Goal: Task Accomplishment & Management: Use online tool/utility

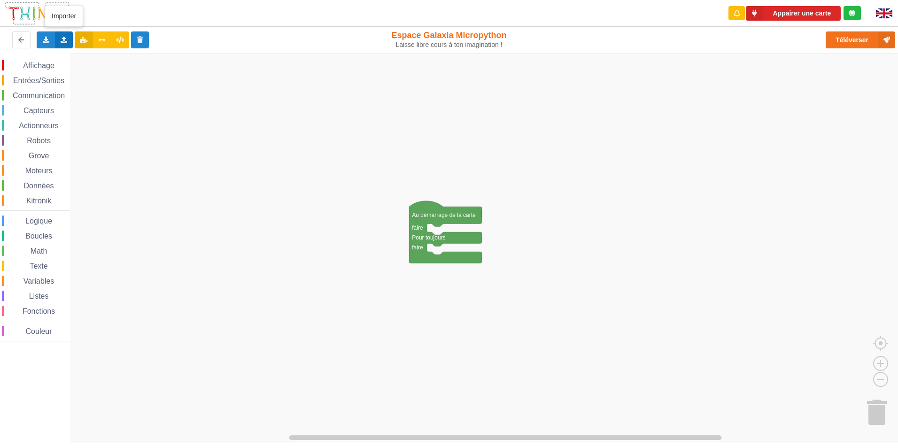
click at [62, 40] on icon at bounding box center [64, 40] width 8 height 6
click at [92, 58] on span "Importer un assemblage de blocs" at bounding box center [129, 58] width 97 height 8
click at [70, 36] on div "Importer un assemblage de blocs Importer du code Python" at bounding box center [64, 39] width 18 height 17
click at [78, 62] on div "Importer un assemblage de blocs" at bounding box center [123, 57] width 125 height 17
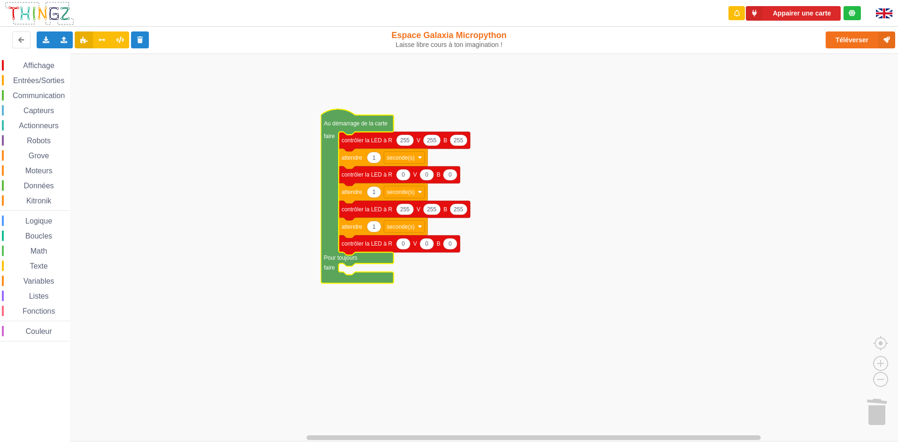
click at [722, 198] on div "Affichage Entrées/Sorties Communication Capteurs Actionneurs Robots Grove Moteu…" at bounding box center [452, 248] width 904 height 388
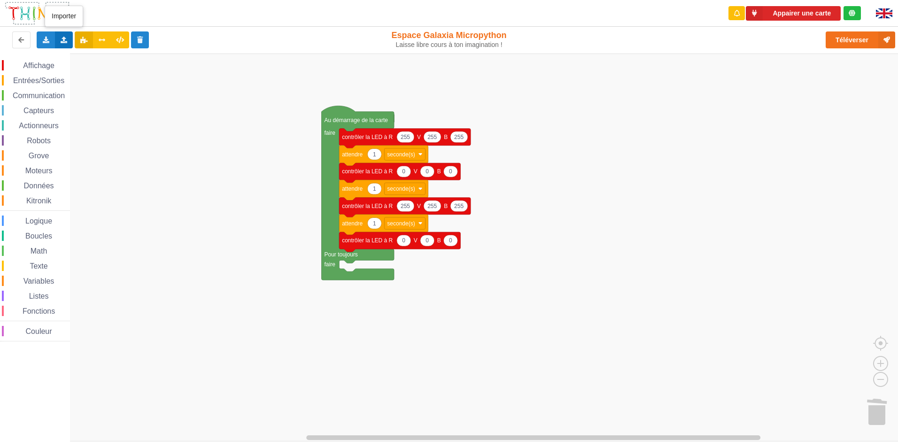
click at [71, 47] on div "Importer un assemblage de blocs Importer du code Python" at bounding box center [64, 39] width 18 height 17
click at [102, 73] on span "Importer du code Python" at bounding box center [117, 74] width 72 height 8
click at [60, 38] on icon at bounding box center [64, 40] width 8 height 6
click at [85, 77] on span "Importer du code Python" at bounding box center [117, 74] width 72 height 8
click at [753, 20] on icon at bounding box center [753, 13] width 17 height 15
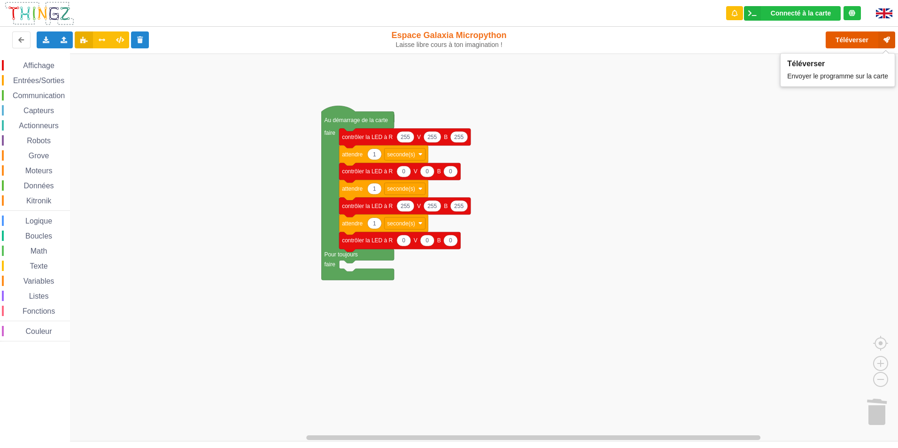
click at [873, 39] on button "Téléverser" at bounding box center [859, 39] width 69 height 17
click at [832, 38] on button "Téléverser" at bounding box center [859, 39] width 69 height 17
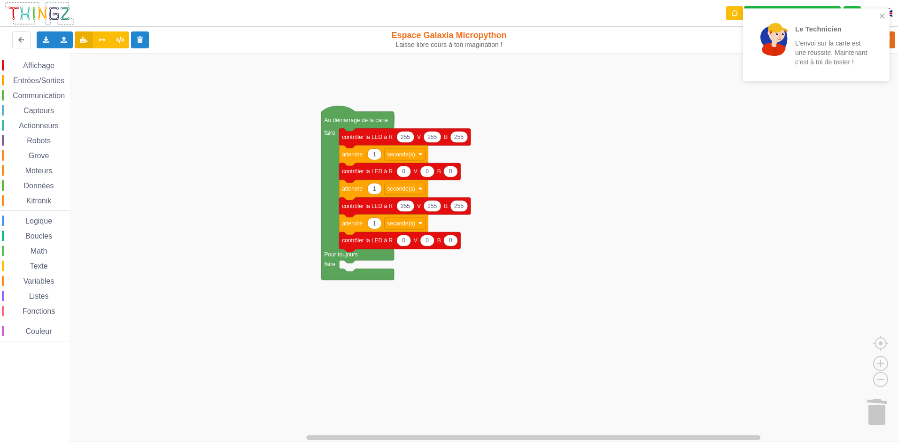
click at [874, 15] on div "Le Technicien L'envoi sur la carte est une réussite. Maintenant c'est à toi de …" at bounding box center [812, 45] width 127 height 60
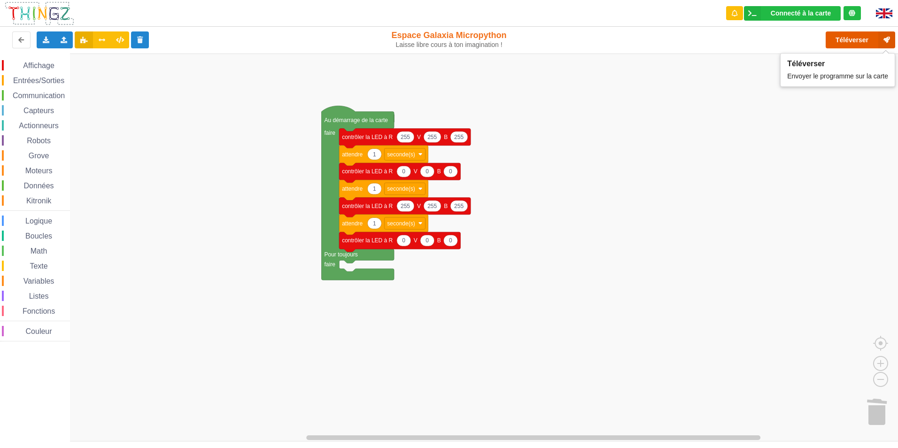
click at [835, 38] on button "Téléverser" at bounding box center [859, 39] width 69 height 17
